Goal: Task Accomplishment & Management: Manage account settings

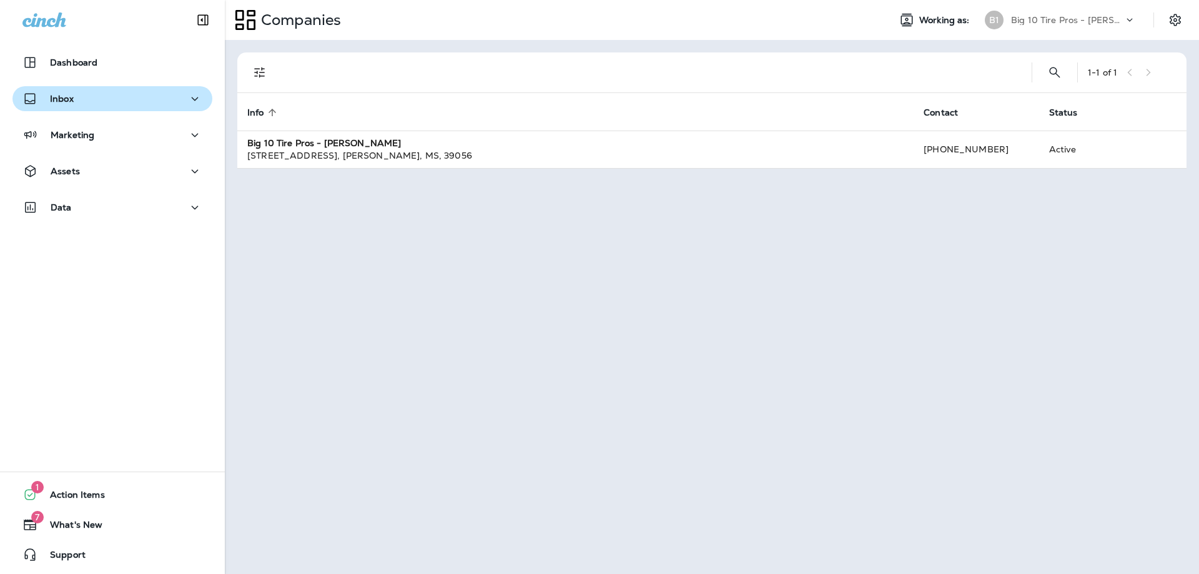
click at [89, 91] on div "Inbox" at bounding box center [112, 99] width 180 height 16
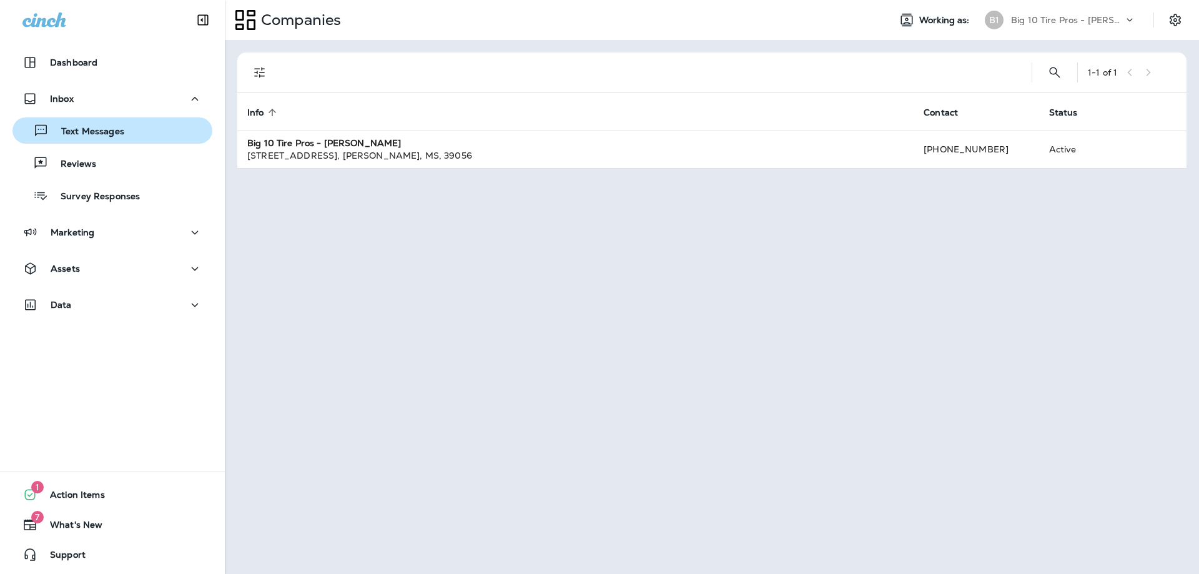
click at [86, 136] on p "Text Messages" at bounding box center [87, 132] width 76 height 12
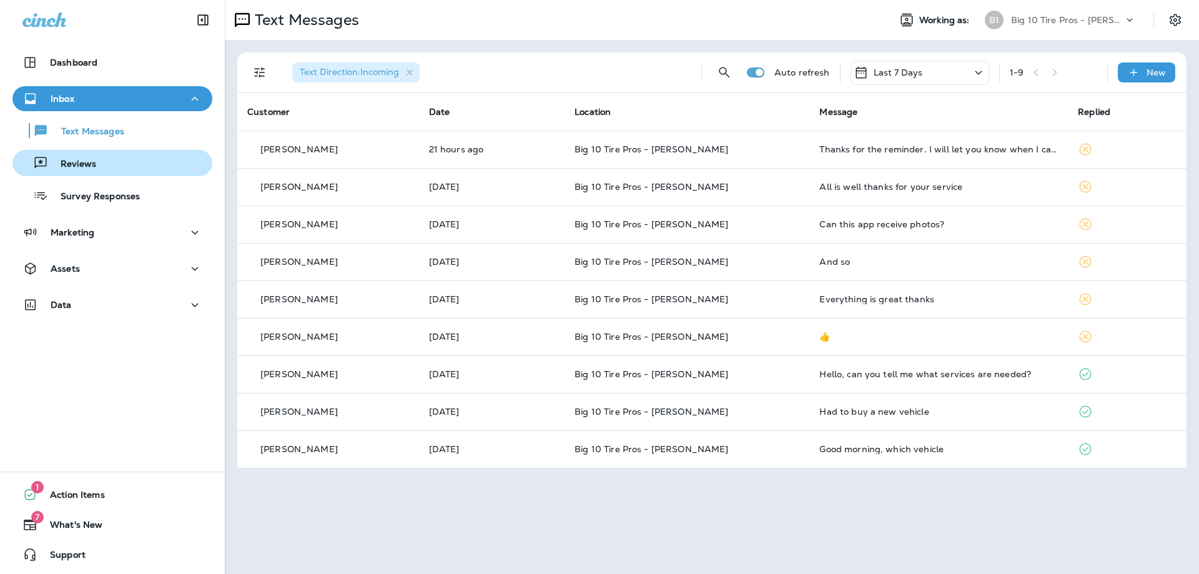
click at [128, 159] on div "Reviews" at bounding box center [112, 163] width 190 height 19
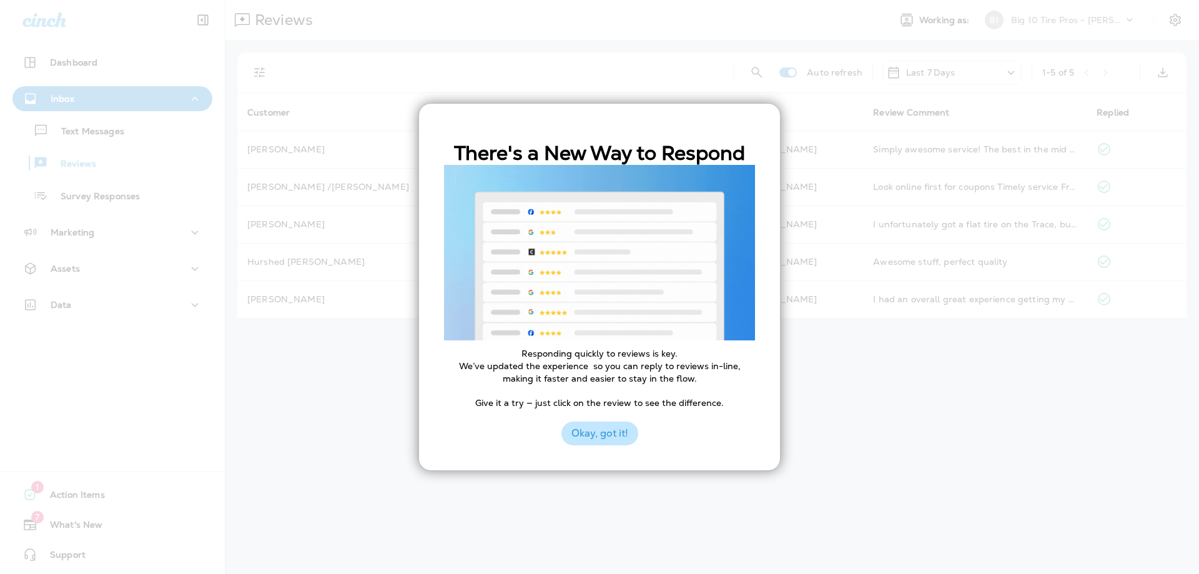
click at [589, 444] on button "Okay, got it!" at bounding box center [599, 433] width 77 height 24
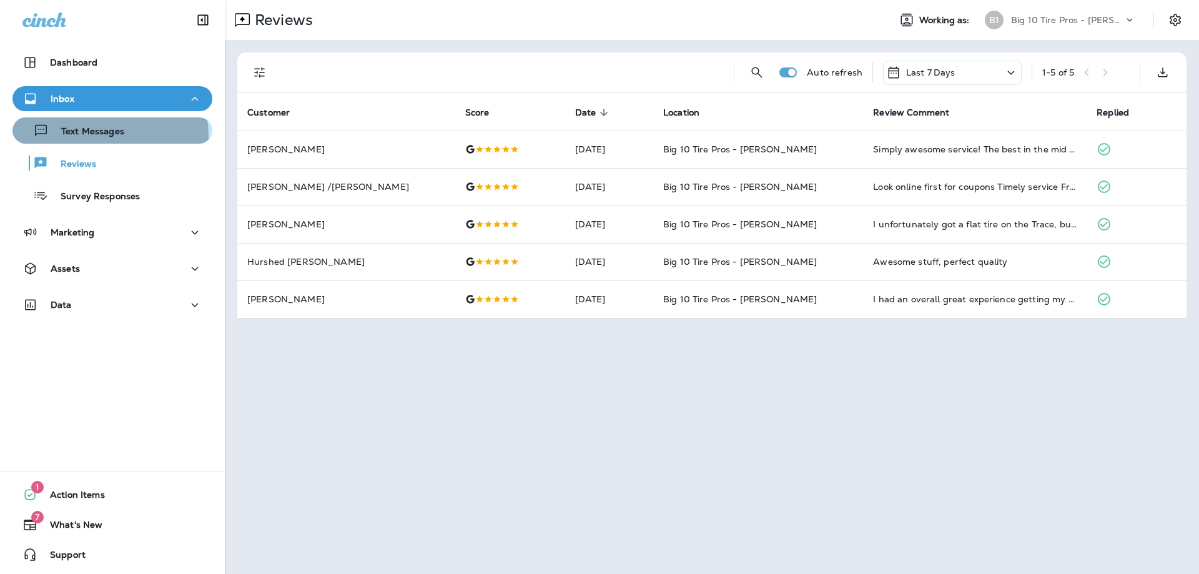
click at [96, 136] on p "Text Messages" at bounding box center [87, 132] width 76 height 12
